Goal: Information Seeking & Learning: Learn about a topic

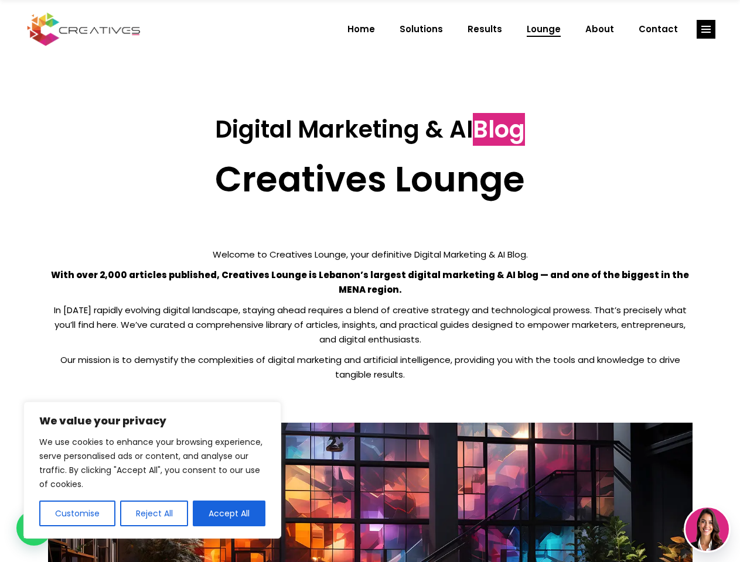
click at [370, 281] on p "With over 2,000 articles published, Creatives Lounge is Lebanon’s largest digit…" at bounding box center [370, 282] width 645 height 29
click at [77, 514] on button "Customise" at bounding box center [77, 514] width 76 height 26
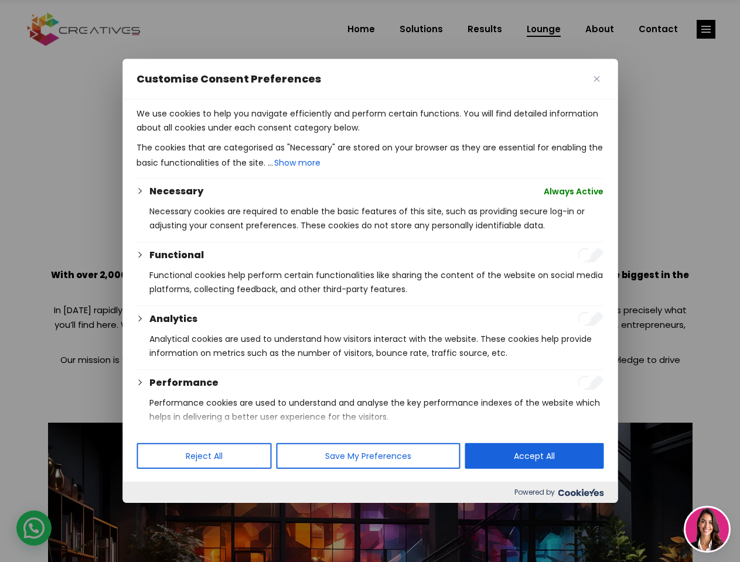
click at [154, 514] on div at bounding box center [370, 281] width 740 height 562
click at [229, 135] on p "We use cookies to help you navigate efficiently and perform certain functions. …" at bounding box center [370, 121] width 467 height 28
click at [706, 29] on div at bounding box center [370, 281] width 740 height 562
click at [707, 530] on img at bounding box center [707, 529] width 43 height 43
